Goal: Task Accomplishment & Management: Complete application form

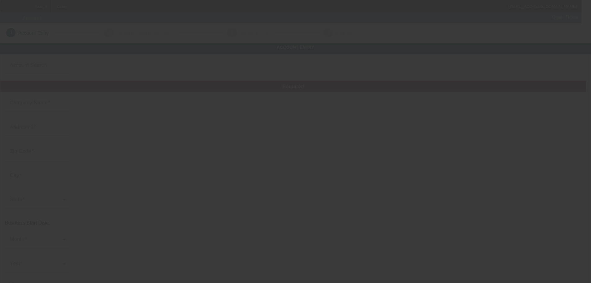
type input "All Pro Tree Service, Inc."
type input "118 Washington St"
type input "01749"
type input "Hudson"
type input "[PHONE_NUMBER]"
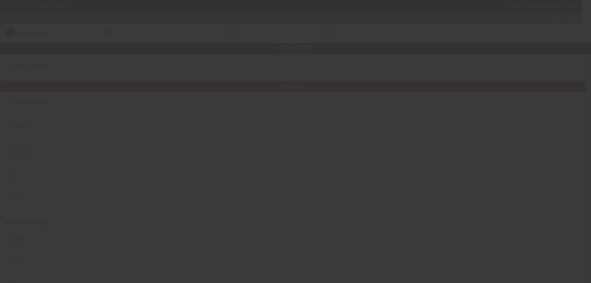
type input "allprotreeservices@yahoo.com"
type input "Middlesex"
type input "001040330"
type input "tree and landscape"
type input "https://www.allprotreema.com"
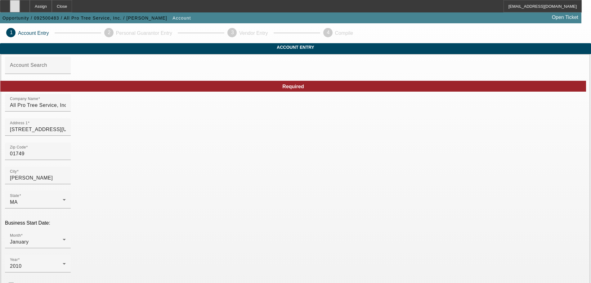
click at [20, 11] on div at bounding box center [15, 6] width 10 height 12
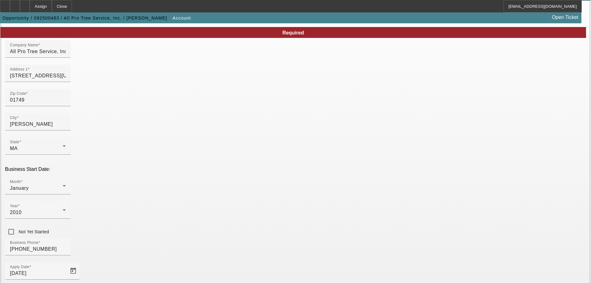
scroll to position [109, 0]
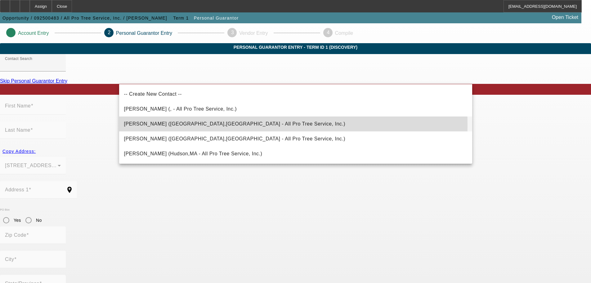
click at [178, 125] on span "Dos Santos, Lucas (Marlborough,MA - All Pro Tree Service, Inc.)" at bounding box center [235, 123] width 222 height 5
type input "Dos Santos, Lucas (Marlborough,MA - All Pro Tree Service, Inc.)"
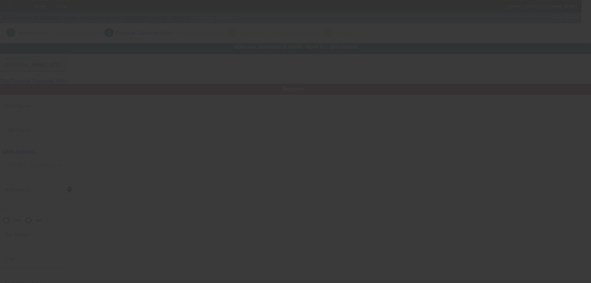
type input "Lucas"
type input "Dos Santos"
type input "19 Flagg Rd"
radio input "true"
type input "01752"
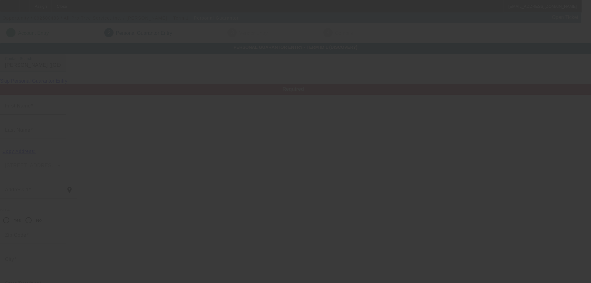
type input "Marlborough"
type input "[PHONE_NUMBER]"
type input "50"
type input "794-72-3579"
type input "allprotreeservices@yahoo.com"
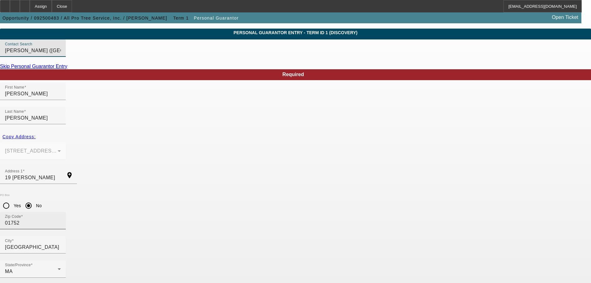
scroll to position [21, 0]
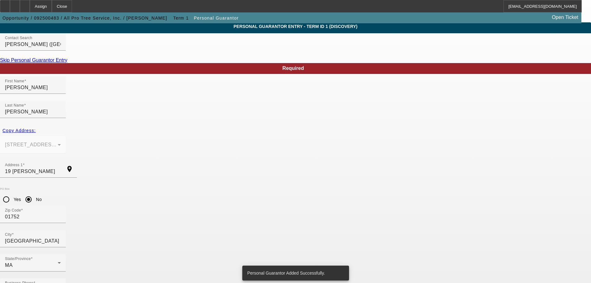
scroll to position [0, 0]
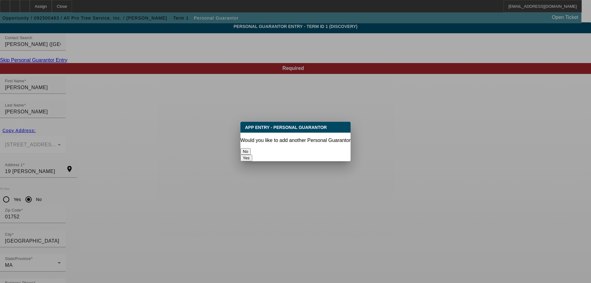
click at [252, 155] on button "Yes" at bounding box center [247, 158] width 12 height 7
radio input "false"
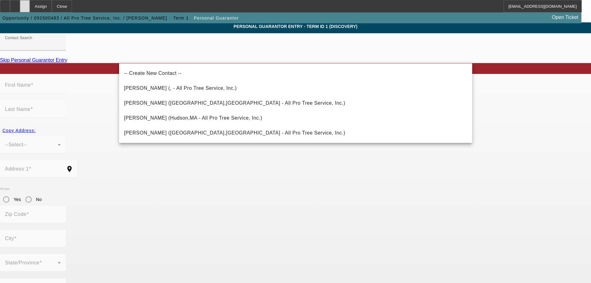
click at [25, 4] on icon at bounding box center [25, 4] width 0 height 0
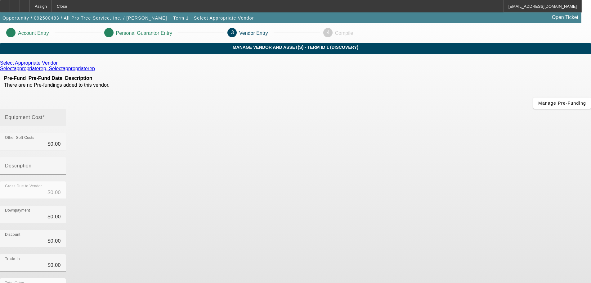
click at [61, 116] on input "Equipment Cost" at bounding box center [33, 119] width 56 height 7
type input "4"
type input "$4.00"
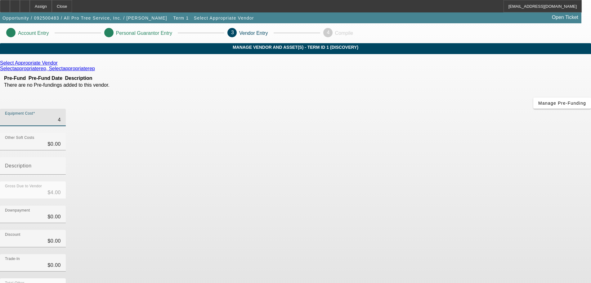
type input "48"
type input "$48.00"
type input "480"
type input "$480.00"
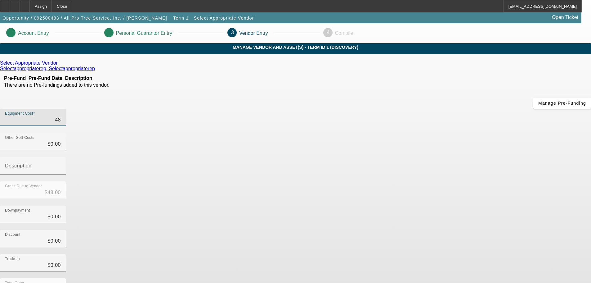
type input "$480.00"
type input "4800"
type input "$4,800.00"
type input "48000"
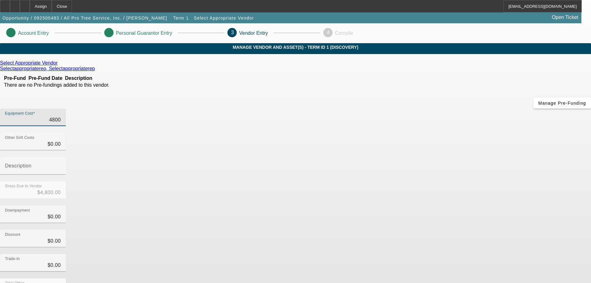
type input "$48,000.00"
click at [430, 230] on div "Discount $0.00" at bounding box center [295, 242] width 591 height 24
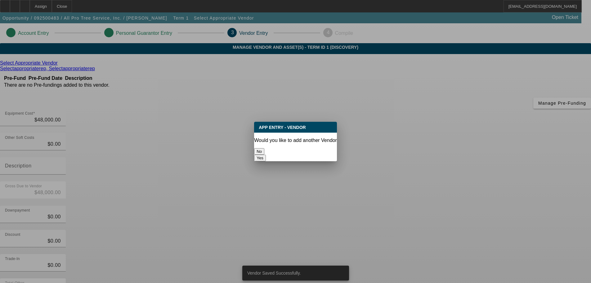
click at [265, 151] on button "No" at bounding box center [259, 151] width 10 height 7
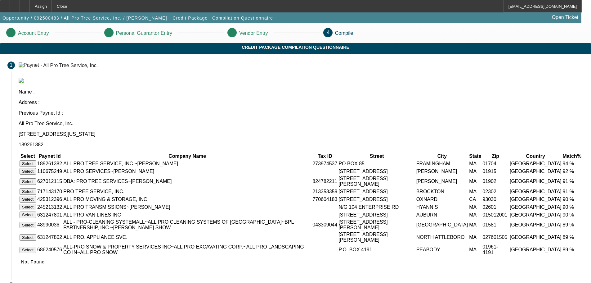
click at [36, 160] on button "Select" at bounding box center [28, 163] width 16 height 7
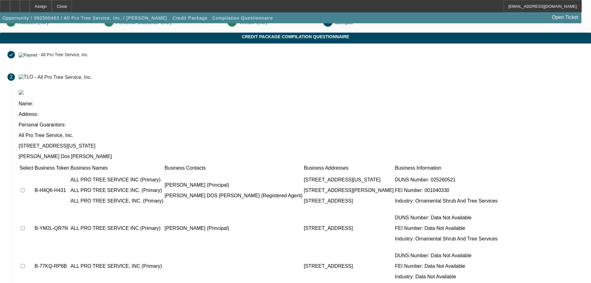
click at [25, 188] on input "checkbox" at bounding box center [23, 190] width 4 height 4
checkbox input "true"
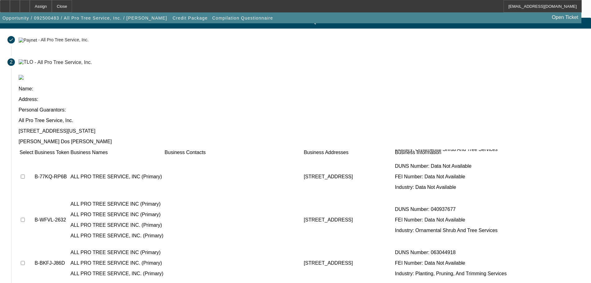
scroll to position [61, 0]
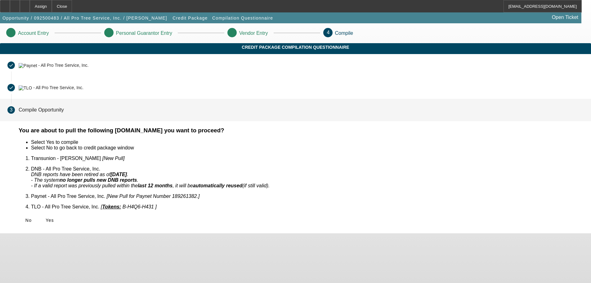
scroll to position [0, 0]
click at [54, 218] on span "Yes" at bounding box center [50, 220] width 8 height 5
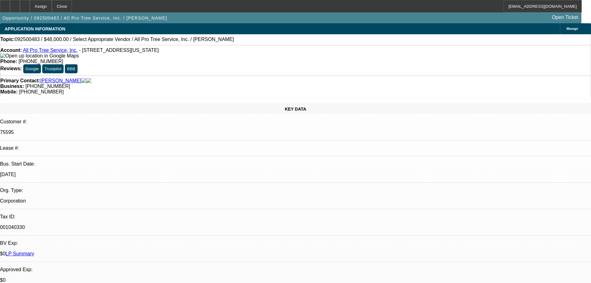
select select "0"
select select "2"
select select "0.1"
select select "4"
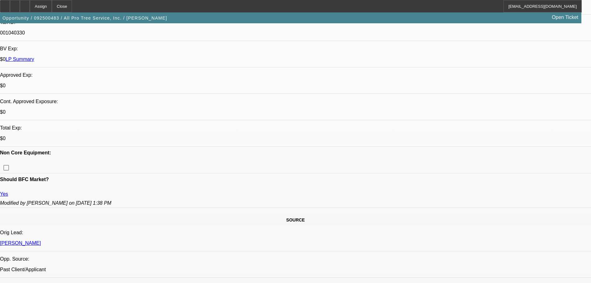
scroll to position [93, 0]
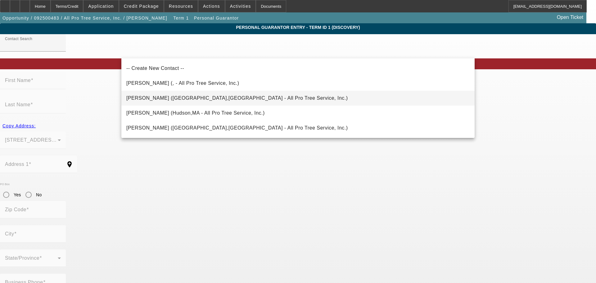
click at [176, 99] on span "Santos, Wesley (Holliston,MA - All Pro Tree Service, Inc.)" at bounding box center [237, 97] width 222 height 5
type input "Santos, Wesley (Holliston,MA - All Pro Tree Service, Inc.)"
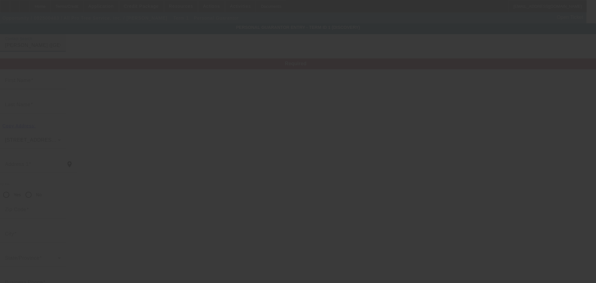
type input "Wesley"
type input "Santos"
type input "37 Webster Dr"
radio input "true"
type input "01746"
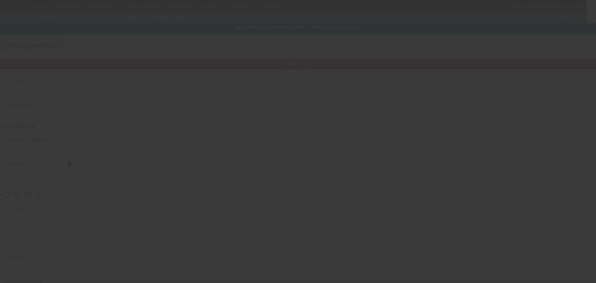
type input "Holliston"
type input "[PHONE_NUMBER]"
type input "50"
type input "808-70-0383"
type input "allprotreeservice@yahoo.com"
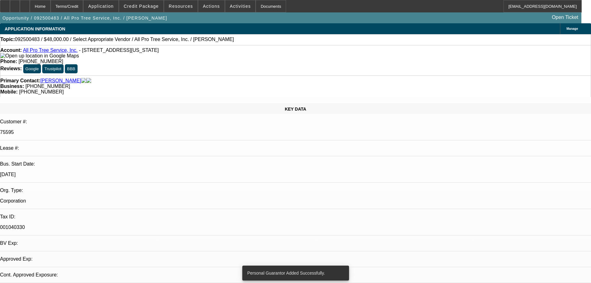
select select "0"
select select "2"
select select "0.1"
select select "4"
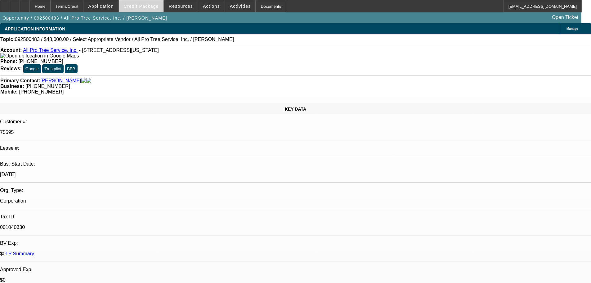
click at [156, 7] on span "Credit Package" at bounding box center [141, 6] width 35 height 5
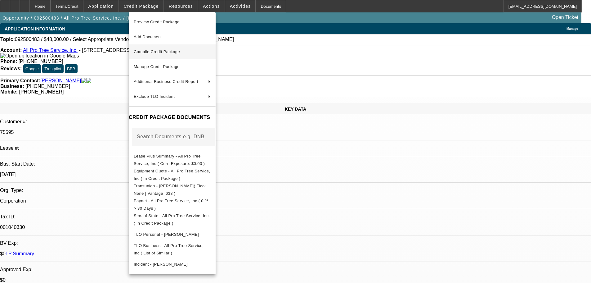
click at [178, 50] on span "Compile Credit Package" at bounding box center [157, 51] width 46 height 5
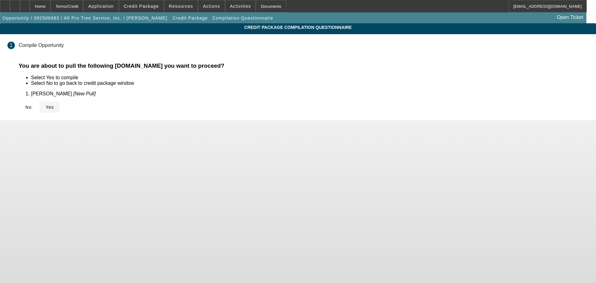
click at [60, 105] on span at bounding box center [50, 107] width 20 height 15
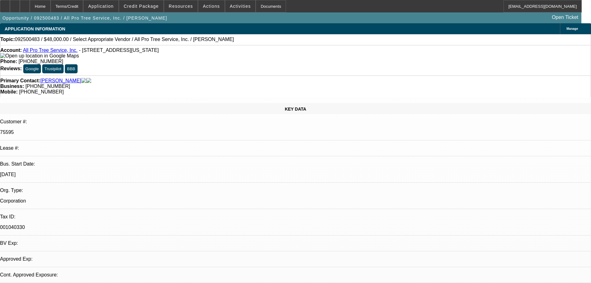
select select "0"
select select "2"
select select "0.1"
select select "4"
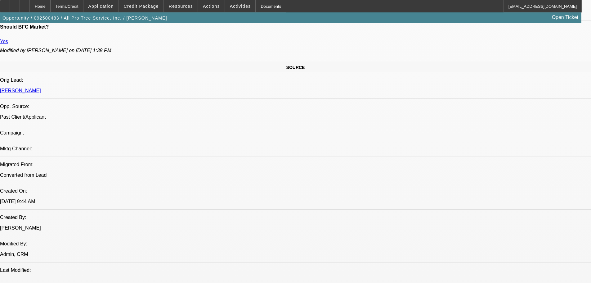
scroll to position [329, 0]
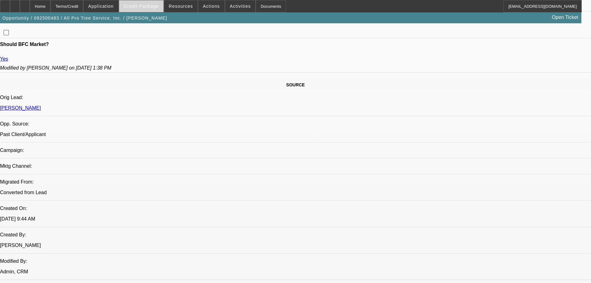
click at [141, 11] on span at bounding box center [141, 6] width 44 height 15
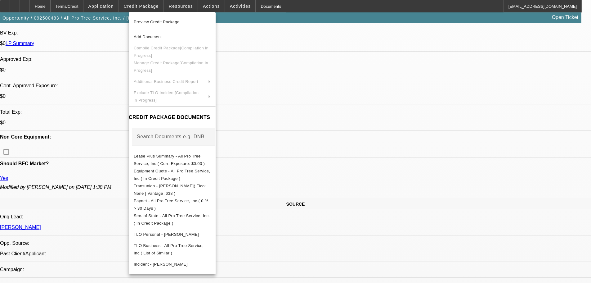
scroll to position [174, 0]
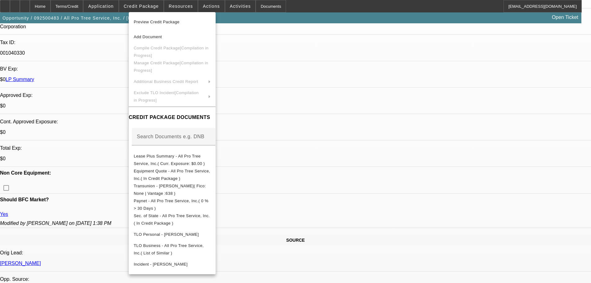
click at [320, 68] on div at bounding box center [295, 141] width 591 height 283
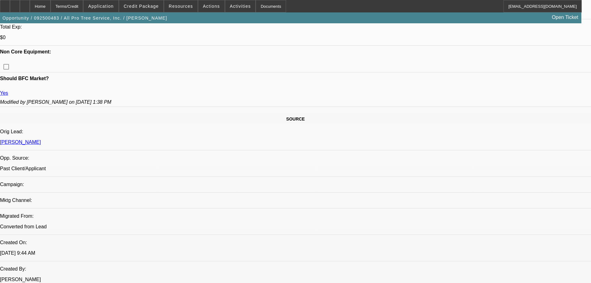
scroll to position [310, 0]
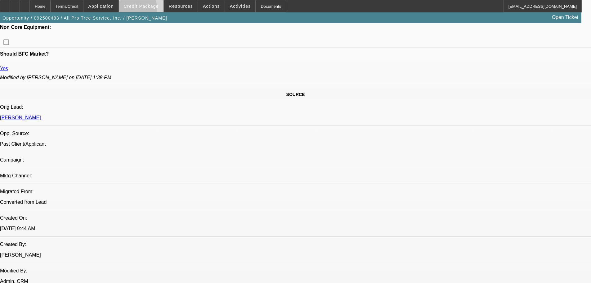
click at [143, 10] on span at bounding box center [141, 6] width 44 height 15
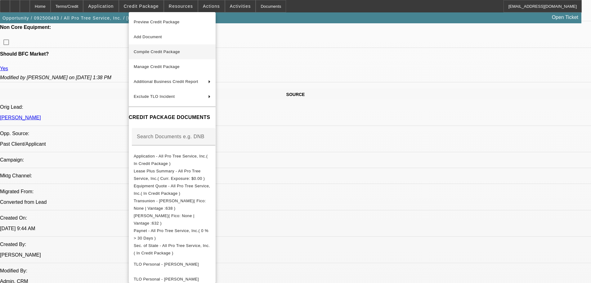
click at [179, 51] on span "Compile Credit Package" at bounding box center [157, 51] width 46 height 5
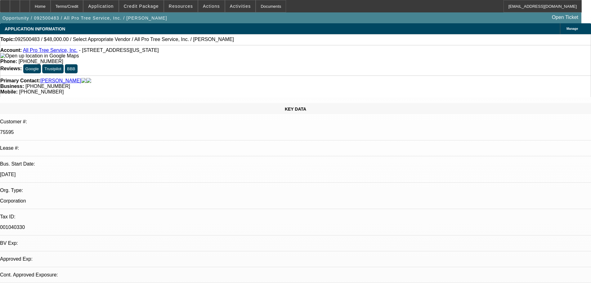
select select "0"
select select "2"
select select "0.1"
select select "4"
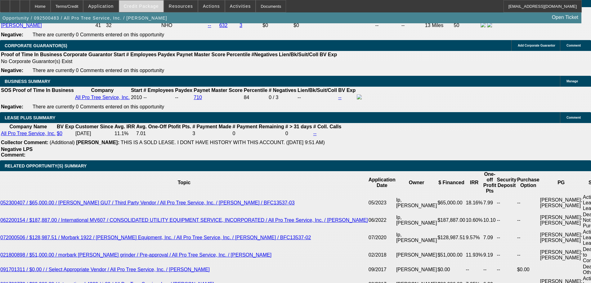
scroll to position [975, 0]
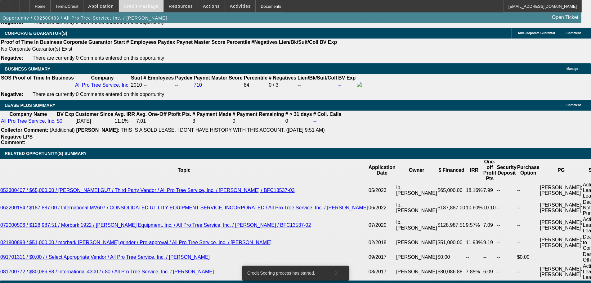
click at [149, 9] on span at bounding box center [141, 6] width 44 height 15
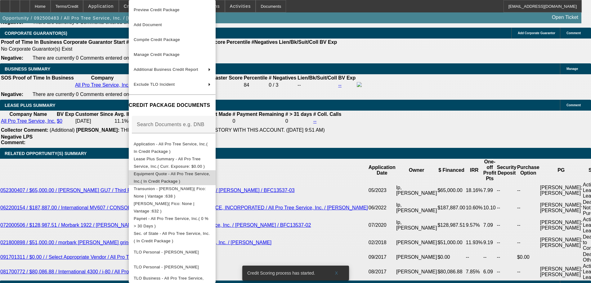
click at [185, 176] on span "Equipment Quote - All Pro Tree Service, Inc.( In Credit Package )" at bounding box center [172, 177] width 76 height 12
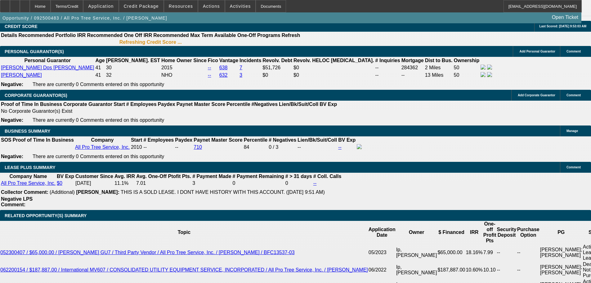
scroll to position [910, 0]
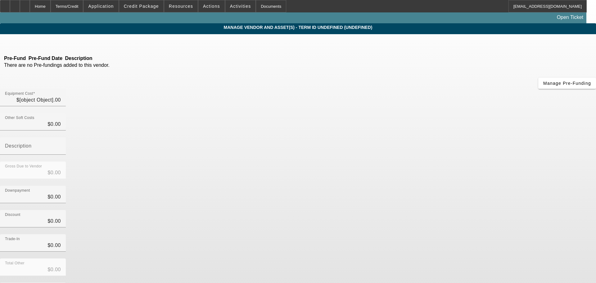
type input "$48,000.00"
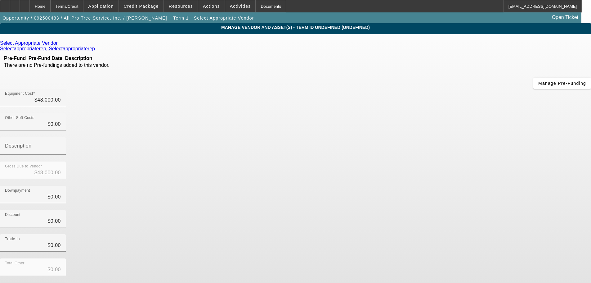
click at [59, 44] on link at bounding box center [59, 43] width 2 height 6
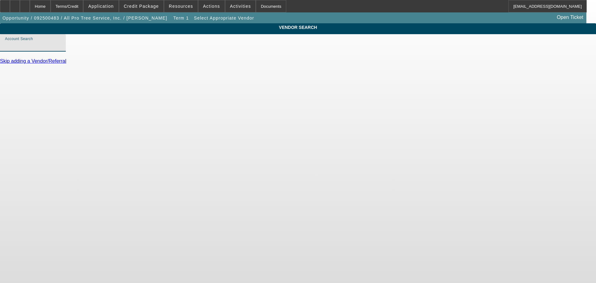
click at [61, 49] on input "Account Search" at bounding box center [33, 45] width 56 height 7
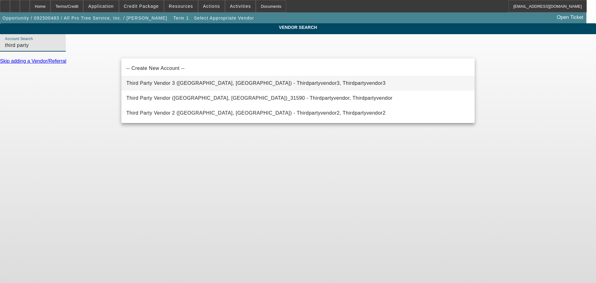
click at [165, 83] on span "Third Party Vendor 3 (Northbrook, IL) - Thirdpartyvendor3, Thirdpartyvendor3" at bounding box center [255, 82] width 259 height 5
type input "Third Party Vendor 3 (Northbrook, IL) - Thirdpartyvendor3, Thirdpartyvendor3"
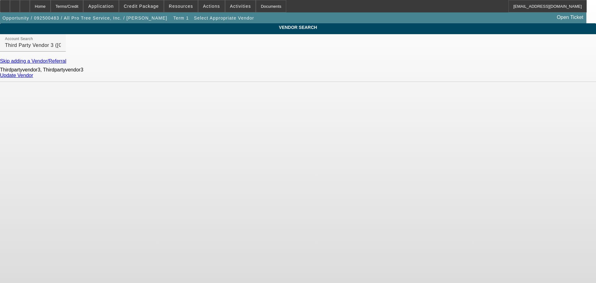
click at [33, 78] on link "Update Vendor" at bounding box center [16, 75] width 33 height 5
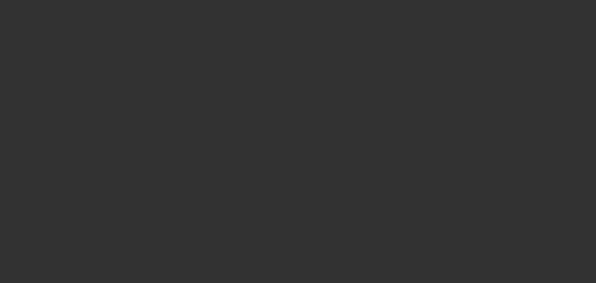
type input "$48,000.00"
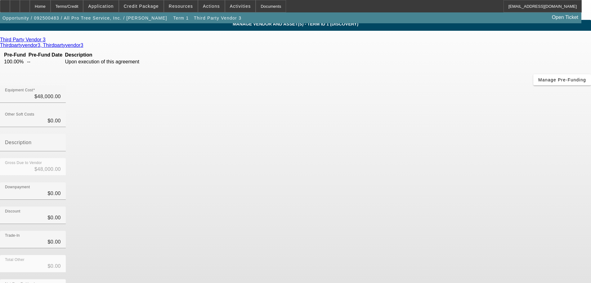
scroll to position [6, 0]
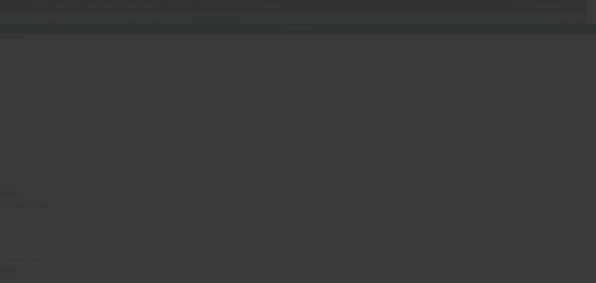
type input "118 Washington St"
type input "Hudson"
type input "01749"
type input "Middlesex"
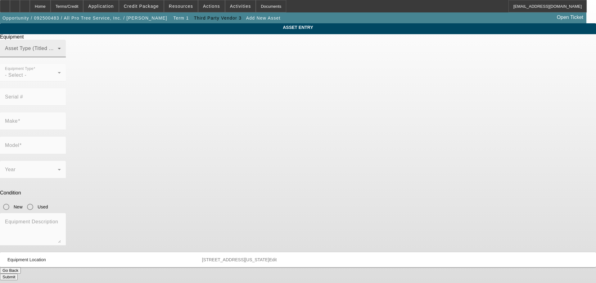
click at [58, 55] on span at bounding box center [31, 50] width 53 height 7
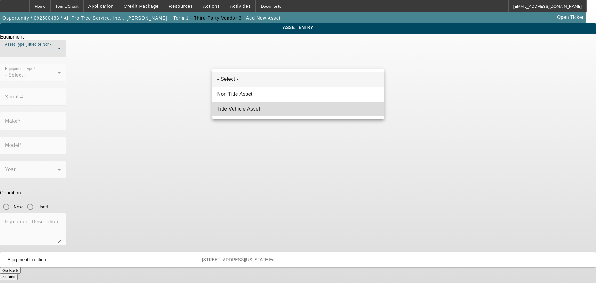
click at [250, 109] on span "Title Vehicle Asset" at bounding box center [238, 108] width 43 height 7
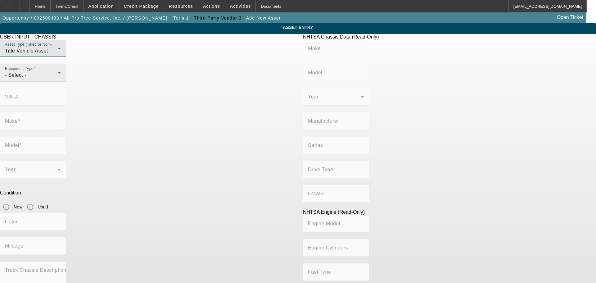
click at [61, 81] on div "Equipment Type - Select -" at bounding box center [33, 72] width 56 height 17
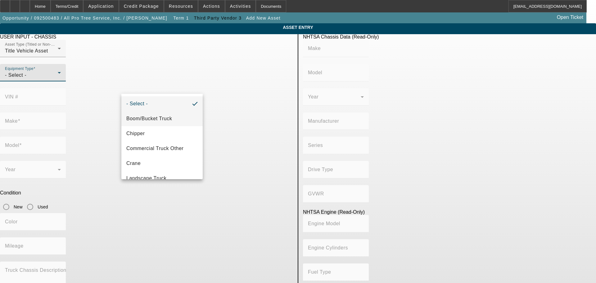
drag, startPoint x: 176, startPoint y: 117, endPoint x: 185, endPoint y: 113, distance: 9.7
click at [177, 117] on mat-option "Boom/Bucket Truck" at bounding box center [161, 118] width 81 height 15
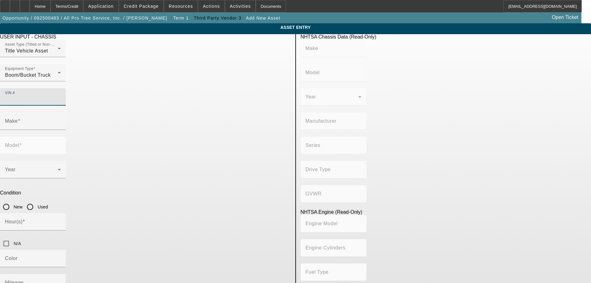
click at [61, 96] on input "VIN #" at bounding box center [33, 99] width 56 height 7
type input "1FVACXDT0EHBL7898"
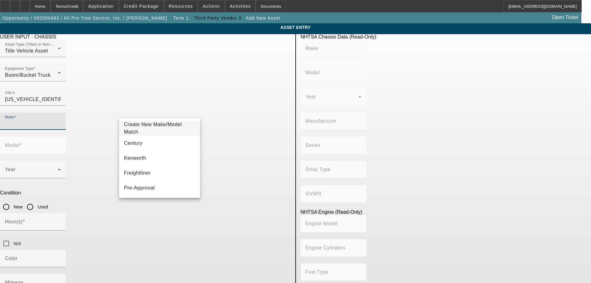
type input "FREIGHTLINER"
type input "M2"
type input "DAIMLER TRUCK NORTH AMERICA LLC"
type input "106 Medium Duty"
type input "4x2"
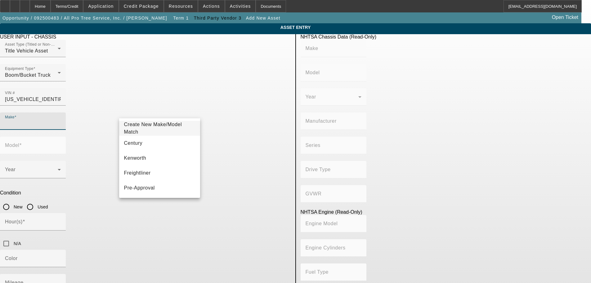
type input "Class 7: 26,001 - 33,000 lb (11,794 - 14,969 kg)"
type input "Cummins ISB"
type input "6"
type input "Diesel"
type input "408.85908543470"
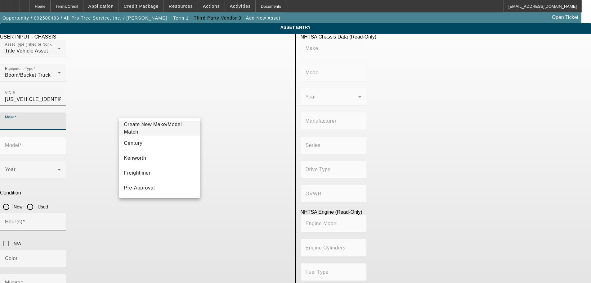
type input "6.7"
type input "FREIGHTLINER"
type input "M2"
click at [68, 166] on app-asset-collateral-manage "ASSET ENTRY USER INPUT - CHASSIS Asset Type (Titled or Non-Titled) Title Vehicl…" at bounding box center [295, 197] width 591 height 348
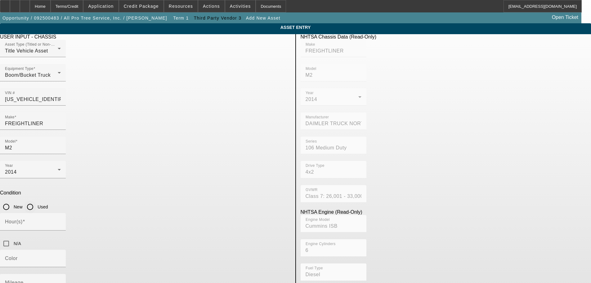
click at [36, 201] on input "Used" at bounding box center [30, 207] width 12 height 12
radio input "true"
click at [12, 237] on input "N/A" at bounding box center [6, 243] width 12 height 12
checkbox input "true"
click at [61, 274] on div "Mileage" at bounding box center [33, 282] width 56 height 17
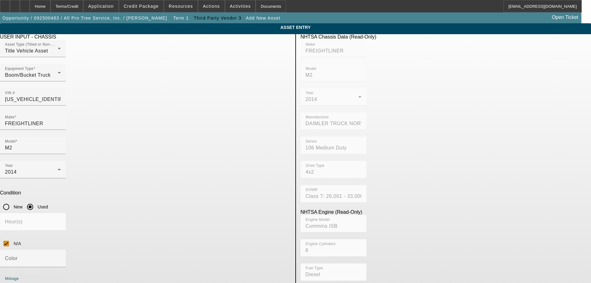
click at [61, 281] on input "Mileage" at bounding box center [33, 284] width 56 height 7
type input "85135"
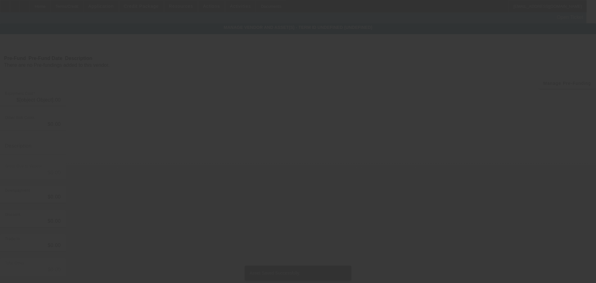
type input "$48,000.00"
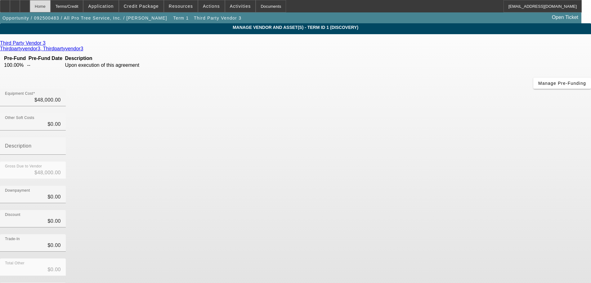
click at [51, 7] on div "Home" at bounding box center [40, 6] width 21 height 12
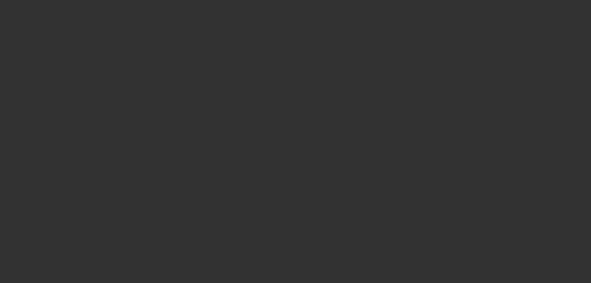
select select "0"
select select "2"
select select "0.1"
select select "4"
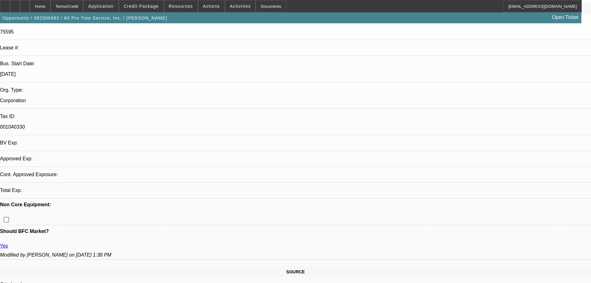
scroll to position [124, 0]
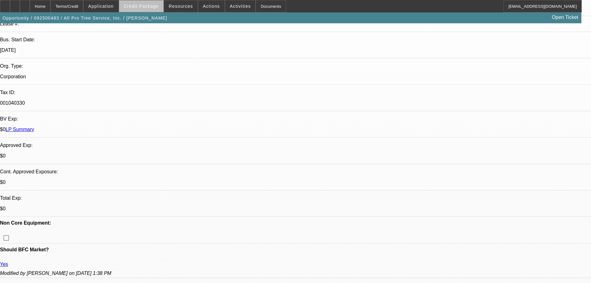
click at [159, 5] on span "Credit Package" at bounding box center [141, 6] width 35 height 5
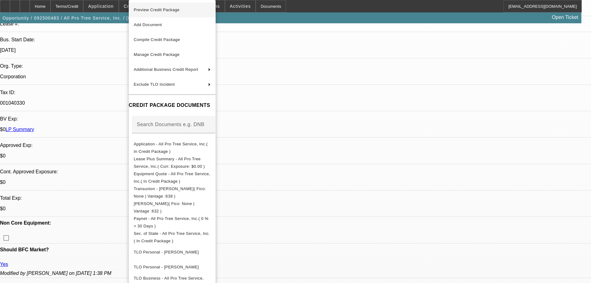
click at [161, 11] on span "Preview Credit Package" at bounding box center [157, 9] width 46 height 5
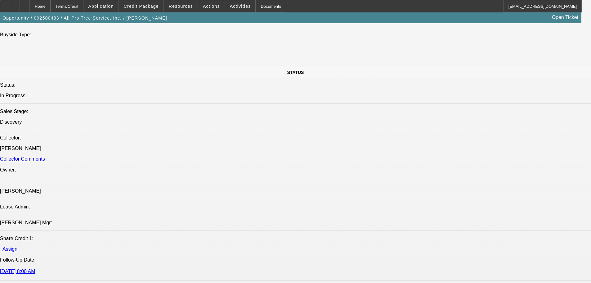
scroll to position [776, 0]
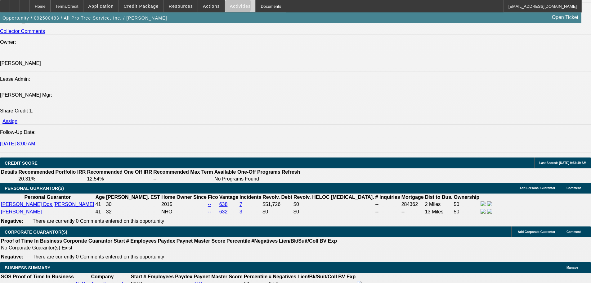
click at [230, 7] on span "Activities" at bounding box center [240, 6] width 21 height 5
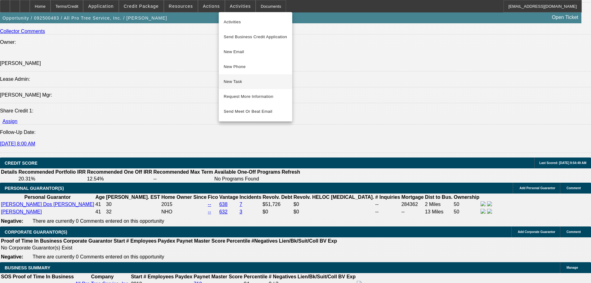
click at [253, 81] on span "New Task" at bounding box center [256, 81] width 64 height 7
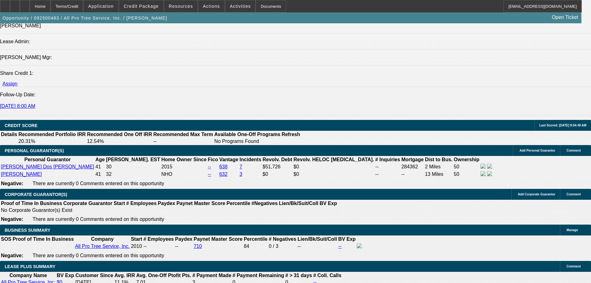
scroll to position [900, 0]
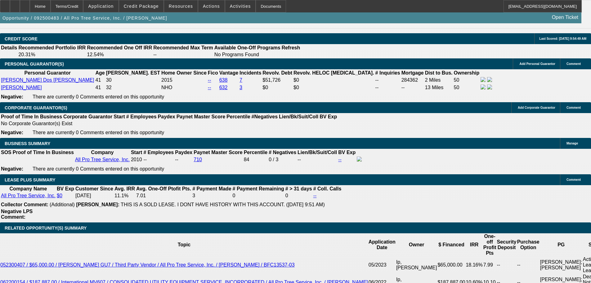
type input "$0.00"
drag, startPoint x: 313, startPoint y: 114, endPoint x: 316, endPoint y: 111, distance: 4.2
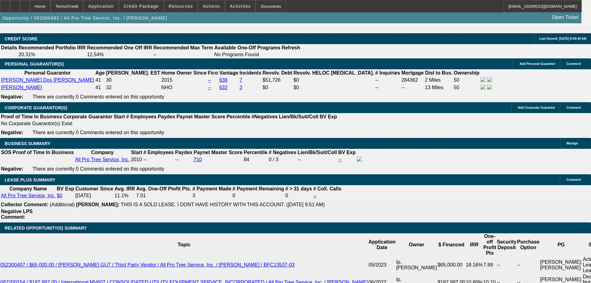
type input "8"
type input "48"
type input "1"
type input "$2,041.10"
type input "$1,020.55"
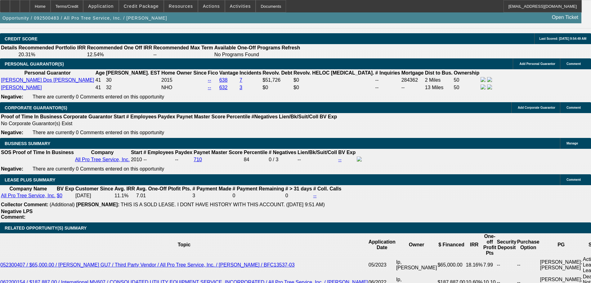
type input "13"
type input "$2,575.44"
type input "$1,287.72"
type input "13"
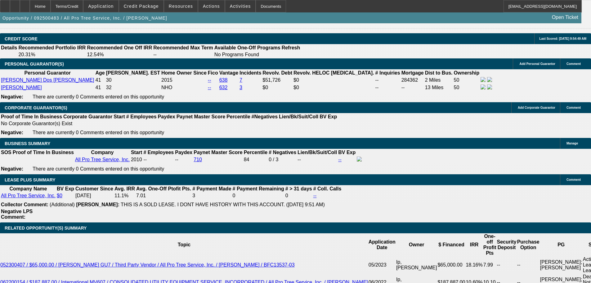
scroll to position [994, 0]
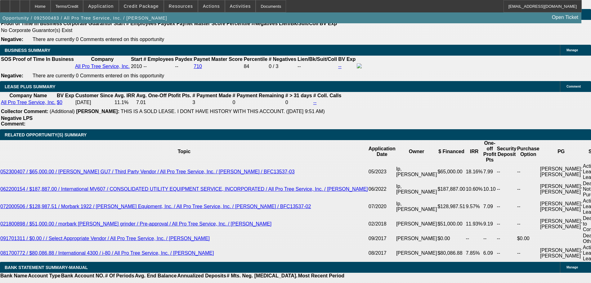
select select "0"
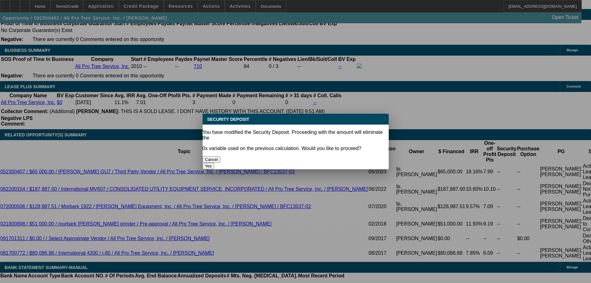
click at [215, 163] on button "Yes" at bounding box center [209, 166] width 12 height 7
type input "$0.00"
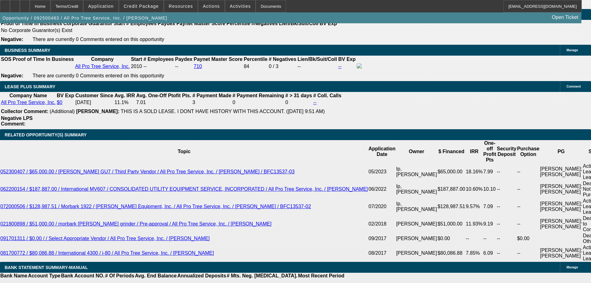
select select "1"
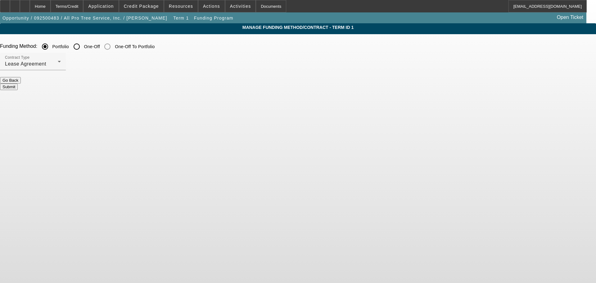
click at [83, 44] on input "One-Off" at bounding box center [76, 46] width 12 height 12
radio input "true"
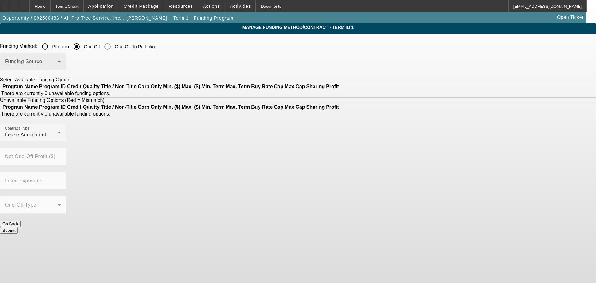
click at [58, 62] on span at bounding box center [31, 63] width 53 height 7
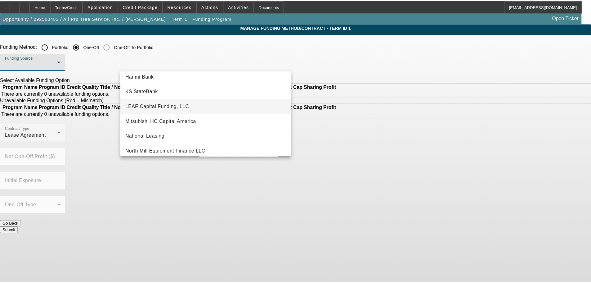
scroll to position [124, 0]
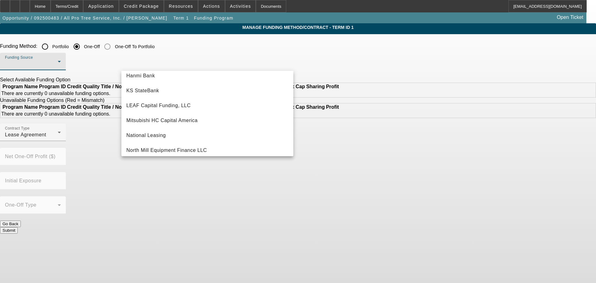
click at [74, 145] on div at bounding box center [298, 141] width 596 height 283
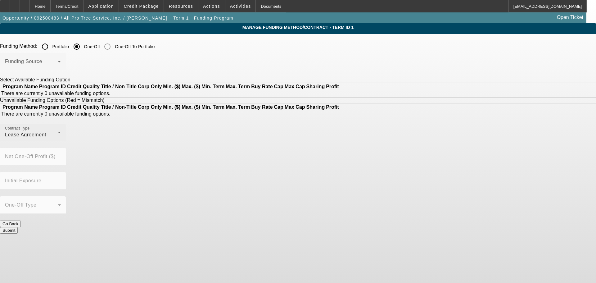
click at [61, 141] on div "Contract Type Lease Agreement" at bounding box center [33, 132] width 56 height 17
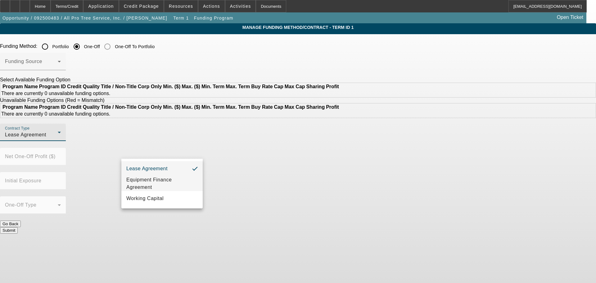
click at [158, 180] on span "Equipment Finance Agreement" at bounding box center [161, 183] width 71 height 15
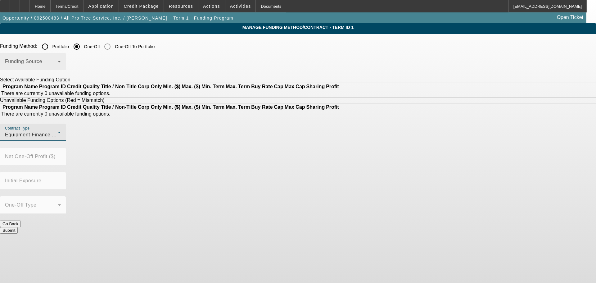
click at [61, 59] on div "Funding Source" at bounding box center [33, 61] width 56 height 17
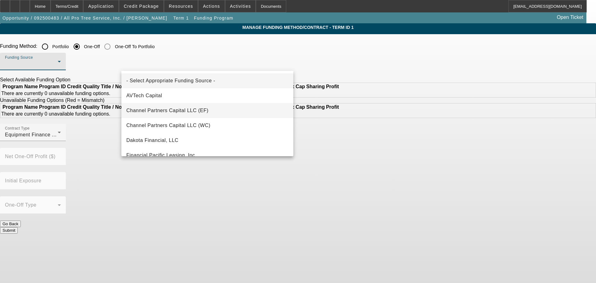
click at [202, 111] on span "Channel Partners Capital LLC (EF)" at bounding box center [167, 110] width 82 height 7
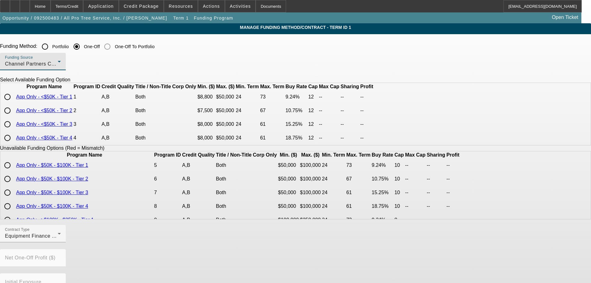
drag, startPoint x: 128, startPoint y: 108, endPoint x: 139, endPoint y: 115, distance: 12.6
click at [14, 103] on input "radio" at bounding box center [7, 97] width 12 height 12
radio input "true"
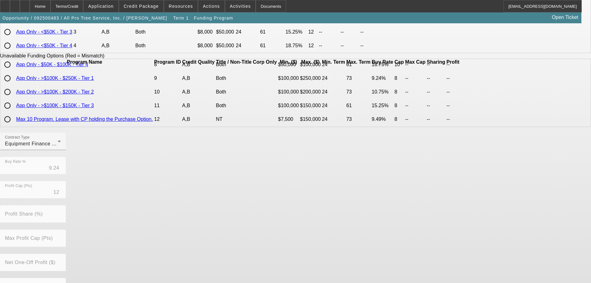
scroll to position [141, 0]
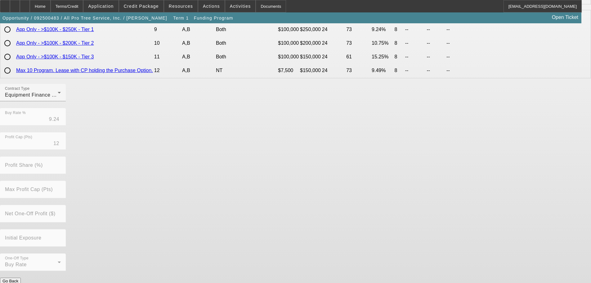
click at [18, 283] on button "Submit" at bounding box center [9, 287] width 18 height 7
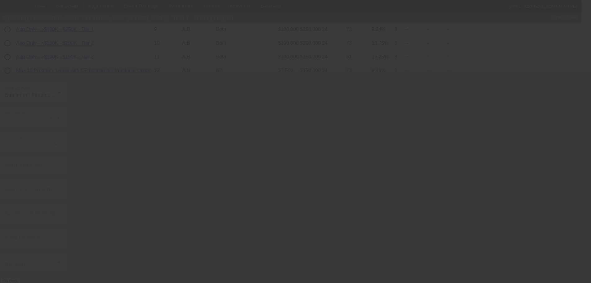
radio input "true"
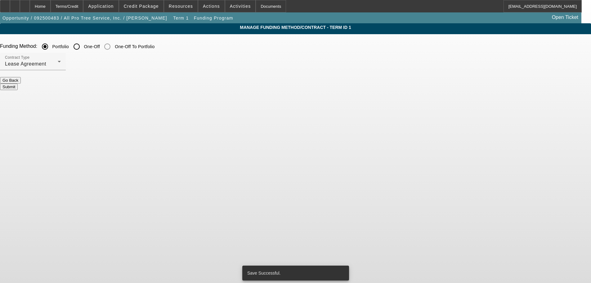
scroll to position [0, 0]
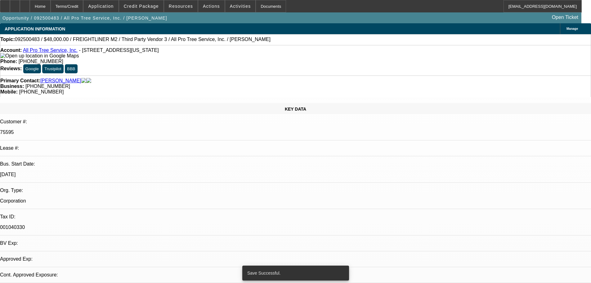
select select "0"
select select "6"
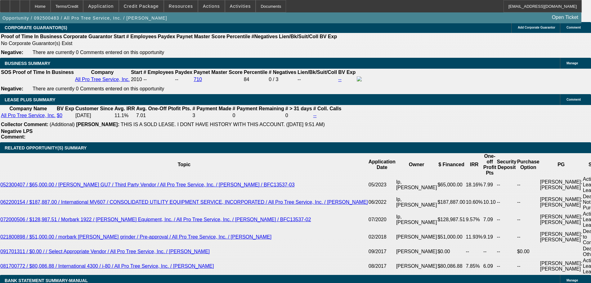
scroll to position [982, 0]
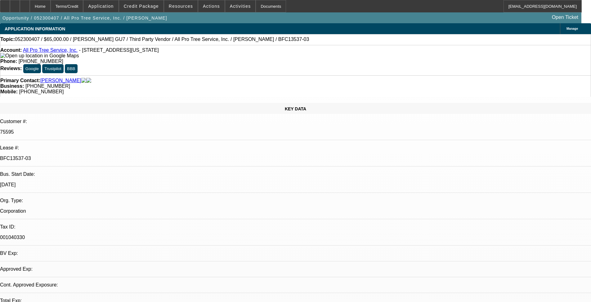
select select "0"
select select "6"
select select "0"
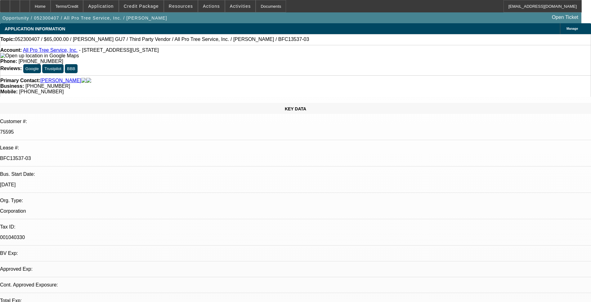
select select "0"
select select "6"
select select "0"
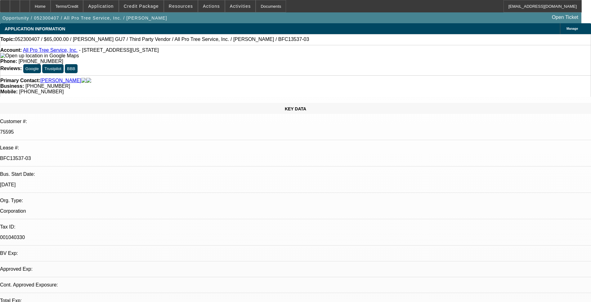
select select "0"
select select "6"
select select "0"
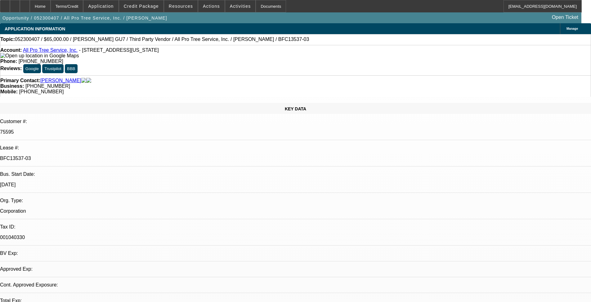
select select "6"
click at [147, 8] on span "Credit Package" at bounding box center [141, 6] width 35 height 5
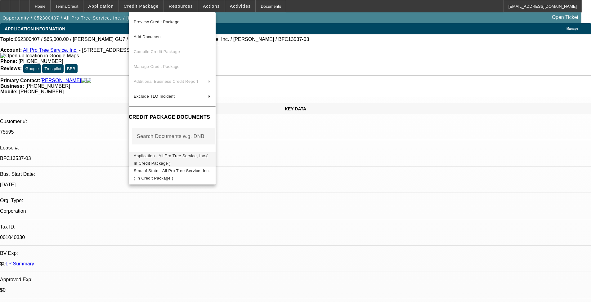
click at [190, 156] on span "Application - All Pro Tree Service, Inc.( In Credit Package )" at bounding box center [171, 160] width 74 height 12
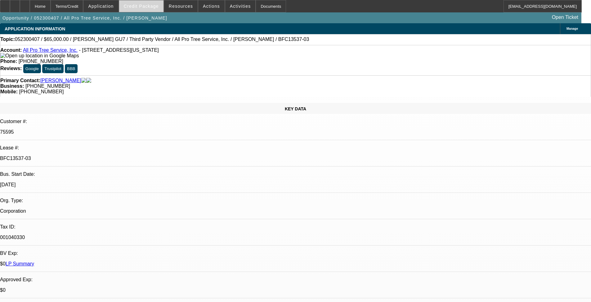
click at [146, 6] on span "Credit Package" at bounding box center [141, 6] width 35 height 5
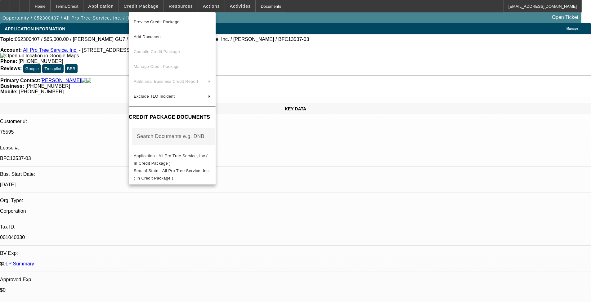
click at [151, 7] on div at bounding box center [295, 151] width 591 height 302
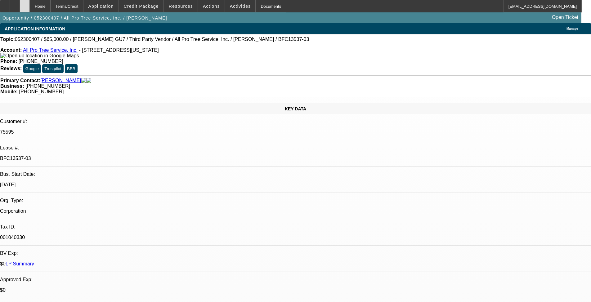
click at [25, 4] on icon at bounding box center [25, 4] width 0 height 0
select select "0"
select select "6"
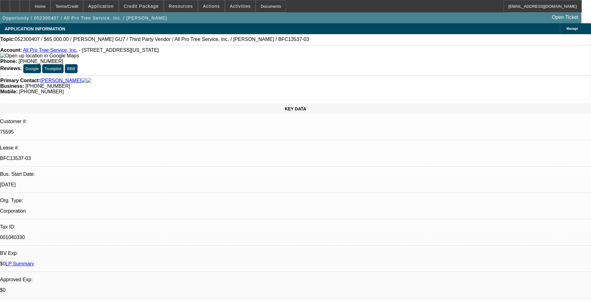
select select "0"
select select "6"
select select "0"
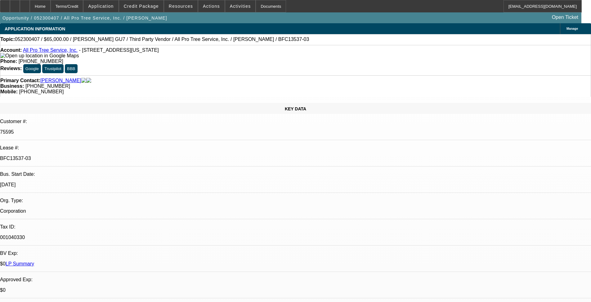
select select "0"
select select "6"
select select "0"
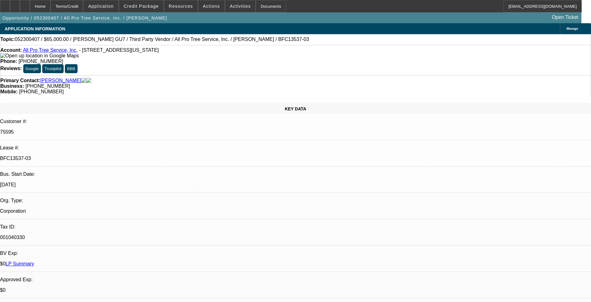
select select "0"
select select "6"
